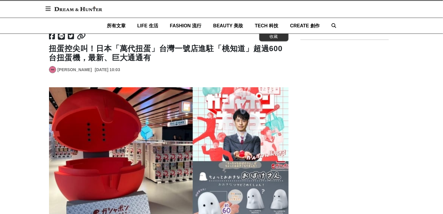
scroll to position [58, 0]
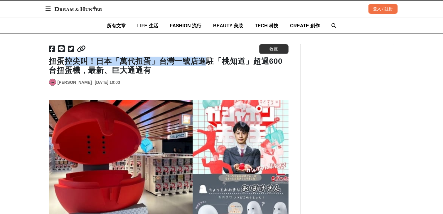
drag, startPoint x: 74, startPoint y: 61, endPoint x: 203, endPoint y: 64, distance: 129.6
click at [203, 64] on h1 "扭蛋控尖叫！日本「萬代扭蛋」台灣一號店進駐「桃知道」超過600台扭蛋機，最新、巨大通通有" at bounding box center [169, 66] width 240 height 18
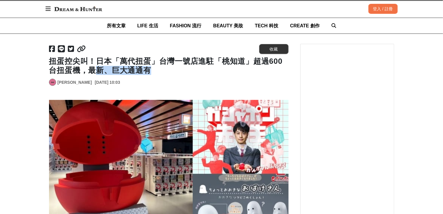
drag, startPoint x: 94, startPoint y: 71, endPoint x: 157, endPoint y: 73, distance: 63.2
click at [157, 73] on h1 "扭蛋控尖叫！日本「萬代扭蛋」台灣一號店進駐「桃知道」超過600台扭蛋機，最新、巨大通通有" at bounding box center [169, 66] width 240 height 18
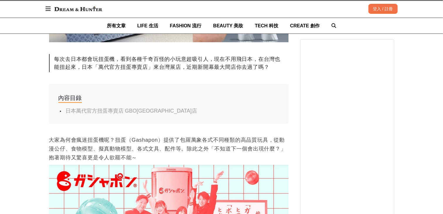
scroll to position [264, 0]
drag, startPoint x: 50, startPoint y: 137, endPoint x: 91, endPoint y: 140, distance: 41.2
click at [107, 141] on p "大家為何會瘋迷扭蛋機呢？扭蛋（Gashapon）提供了包羅萬象各式不同種類的高品質玩具，從動漫公仔、食物模型、擬真動物模型、各式文具、配件等。除此之外「不知道…" at bounding box center [169, 148] width 240 height 26
drag, startPoint x: 86, startPoint y: 138, endPoint x: 124, endPoint y: 138, distance: 37.9
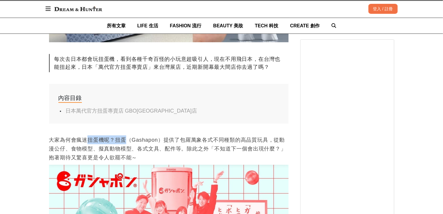
click at [124, 138] on p "大家為何會瘋迷扭蛋機呢？扭蛋（Gashapon）提供了包羅萬象各式不同種類的高品質玩具，從動漫公仔、食物模型、擬真動物模型、各式文具、配件等。除此之外「不知道…" at bounding box center [169, 148] width 240 height 26
click at [127, 144] on p "大家為何會瘋迷扭蛋機呢？扭蛋（Gashapon）提供了包羅萬象各式不同種類的高品質玩具，從動漫公仔、食物模型、擬真動物模型、各式文具、配件等。除此之外「不知道…" at bounding box center [169, 148] width 240 height 26
click at [121, 141] on p "大家為何會瘋迷扭蛋機呢？扭蛋（Gashapon）提供了包羅萬象各式不同種類的高品質玩具，從動漫公仔、食物模型、擬真動物模型、各式文具、配件等。除此之外「不知道…" at bounding box center [169, 148] width 240 height 26
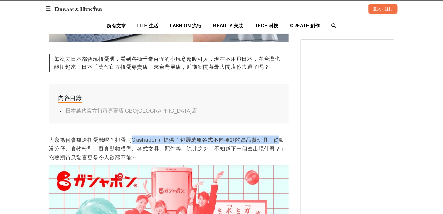
drag, startPoint x: 132, startPoint y: 138, endPoint x: 282, endPoint y: 142, distance: 150.1
click at [282, 142] on p "大家為何會瘋迷扭蛋機呢？扭蛋（Gashapon）提供了包羅萬象各式不同種類的高品質玩具，從動漫公仔、食物模型、擬真動物模型、各式文具、配件等。除此之外「不知道…" at bounding box center [169, 148] width 240 height 26
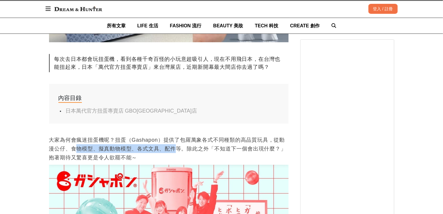
drag, startPoint x: 86, startPoint y: 151, endPoint x: 176, endPoint y: 152, distance: 90.2
click at [176, 152] on p "大家為何會瘋迷扭蛋機呢？扭蛋（Gashapon）提供了包羅萬象各式不同種類的高品質玩具，從動漫公仔、食物模型、擬真動物模型、各式文具、配件等。除此之外「不知道…" at bounding box center [169, 148] width 240 height 26
click at [172, 152] on p "大家為何會瘋迷扭蛋機呢？扭蛋（Gashapon）提供了包羅萬象各式不同種類的高品質玩具，從動漫公仔、食物模型、擬真動物模型、各式文具、配件等。除此之外「不知道…" at bounding box center [169, 148] width 240 height 26
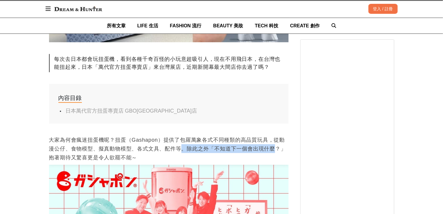
drag, startPoint x: 211, startPoint y: 147, endPoint x: 277, endPoint y: 149, distance: 65.5
click at [277, 149] on p "大家為何會瘋迷扭蛋機呢？扭蛋（Gashapon）提供了包羅萬象各式不同種類的高品質玩具，從動漫公仔、食物模型、擬真動物模型、各式文具、配件等。除此之外「不知道…" at bounding box center [169, 148] width 240 height 26
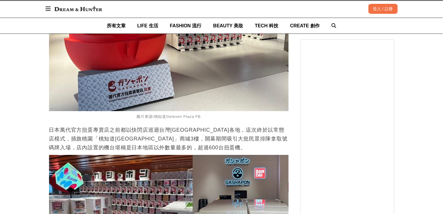
scroll to position [764, 0]
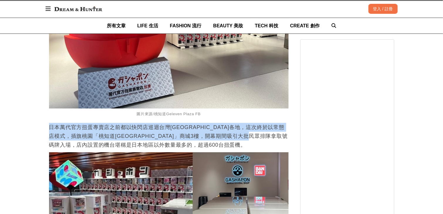
drag, startPoint x: 50, startPoint y: 127, endPoint x: 287, endPoint y: 140, distance: 237.7
click at [287, 140] on p "日本萬代官方扭蛋專賣店之前都以快閃店巡迴台灣[GEOGRAPHIC_DATA]各地，這次終於以常態店模式，插旗桃園「桃知道[GEOGRAPHIC_DATA]」…" at bounding box center [169, 136] width 240 height 26
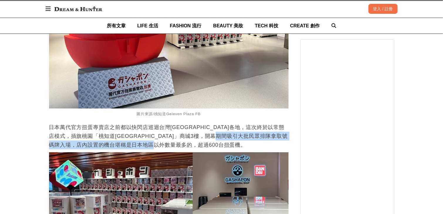
drag, startPoint x: 254, startPoint y: 138, endPoint x: 288, endPoint y: 143, distance: 34.4
click at [288, 143] on p "日本萬代官方扭蛋專賣店之前都以快閃店巡迴台灣[GEOGRAPHIC_DATA]各地，這次終於以常態店模式，插旗桃園「桃知道[GEOGRAPHIC_DATA]」…" at bounding box center [169, 136] width 240 height 26
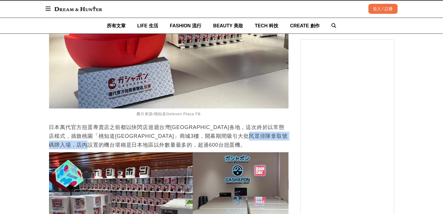
drag, startPoint x: 61, startPoint y: 144, endPoint x: 125, endPoint y: 146, distance: 64.1
click at [125, 146] on div "首頁 / 最愛生活 [URL][DOMAIN_NAME] 收藏 扭蛋控尖叫！日本「萬代扭蛋」台灣一號店進駐「桃知道」超過600台扭蛋機，最新、巨大通通有 [P…" at bounding box center [221, 113] width 443 height 1613
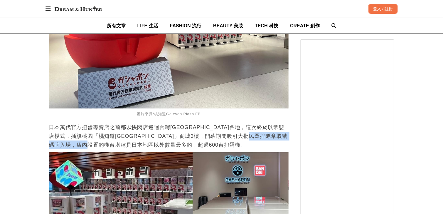
click at [125, 146] on p "日本萬代官方扭蛋專賣店之前都以快閃店巡迴台灣[GEOGRAPHIC_DATA]各地，這次終於以常態店模式，插旗桃園「桃知道[GEOGRAPHIC_DATA]」…" at bounding box center [169, 136] width 240 height 26
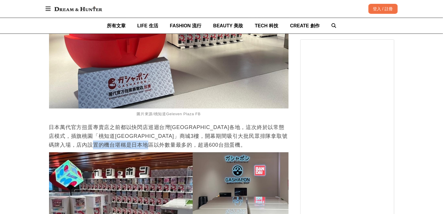
drag, startPoint x: 155, startPoint y: 144, endPoint x: 182, endPoint y: 144, distance: 26.4
click at [182, 144] on p "日本萬代官方扭蛋專賣店之前都以快閃店巡迴台灣[GEOGRAPHIC_DATA]各地，這次終於以常態店模式，插旗桃園「桃知道[GEOGRAPHIC_DATA]」…" at bounding box center [169, 136] width 240 height 26
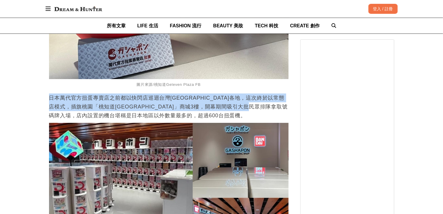
drag, startPoint x: 44, startPoint y: 102, endPoint x: 286, endPoint y: 107, distance: 241.5
click at [286, 107] on div "首頁 / 最愛生活 [URL][DOMAIN_NAME] 收藏 扭蛋控尖叫！日本「萬代扭蛋」台灣一號店進駐「桃知道」超過600台扭蛋機，最新、巨大通通有 [P…" at bounding box center [221, 84] width 443 height 1613
click at [286, 107] on p "日本萬代官方扭蛋專賣店之前都以快閃店巡迴台灣[GEOGRAPHIC_DATA]各地，這次終於以常態店模式，插旗桃園「桃知道[GEOGRAPHIC_DATA]」…" at bounding box center [169, 106] width 240 height 26
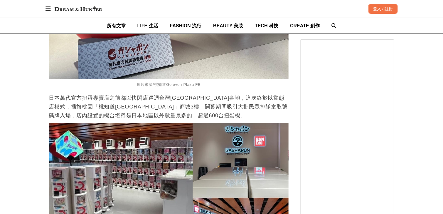
click at [286, 107] on p "日本萬代官方扭蛋專賣店之前都以快閃店巡迴台灣[GEOGRAPHIC_DATA]各地，這次終於以常態店模式，插旗桃園「桃知道[GEOGRAPHIC_DATA]」…" at bounding box center [169, 106] width 240 height 26
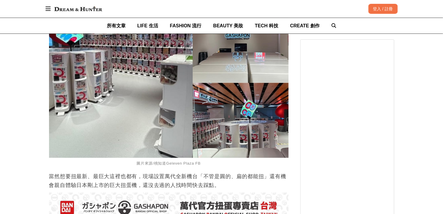
scroll to position [940, 0]
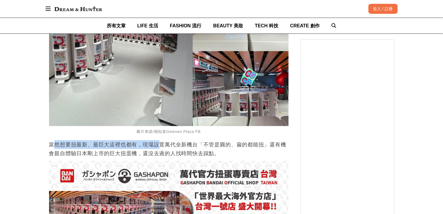
drag, startPoint x: 53, startPoint y: 144, endPoint x: 160, endPoint y: 138, distance: 107.7
click at [116, 142] on p "當然想要扭最新、最巨大這裡也都有，現場設置萬代全新機台「不管是圓的、扁的都能扭」還有機會親自體驗日本剛上市的巨大扭蛋機，還沒去過的人找時間快去踩點。" at bounding box center [169, 149] width 240 height 18
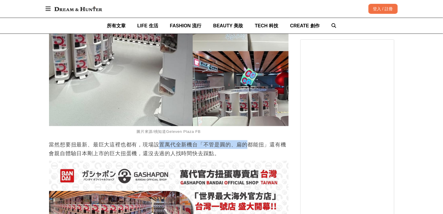
drag, startPoint x: 192, startPoint y: 146, endPoint x: 249, endPoint y: 144, distance: 57.0
click at [249, 144] on p "當然想要扭最新、最巨大這裡也都有，現場設置萬代全新機台「不管是圓的、扁的都能扭」還有機會親自體驗日本剛上市的巨大扭蛋機，還沒去過的人找時間快去踩點。" at bounding box center [169, 149] width 240 height 18
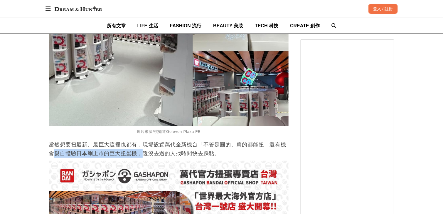
drag, startPoint x: 53, startPoint y: 156, endPoint x: 142, endPoint y: 152, distance: 89.4
click at [142, 152] on p "當然想要扭最新、最巨大這裡也都有，現場設置萬代全新機台「不管是圓的、扁的都能扭」還有機會親自體驗日本剛上市的巨大扭蛋機，還沒去過的人找時間快去踩點。" at bounding box center [169, 149] width 240 height 18
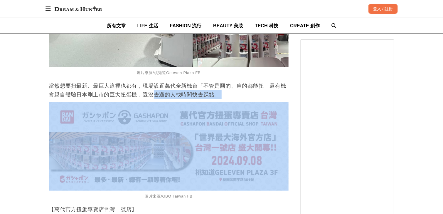
drag, startPoint x: 154, startPoint y: 93, endPoint x: 217, endPoint y: 100, distance: 63.9
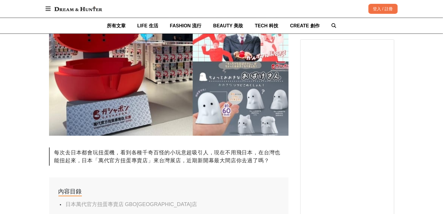
scroll to position [117, 0]
